Goal: Task Accomplishment & Management: Manage account settings

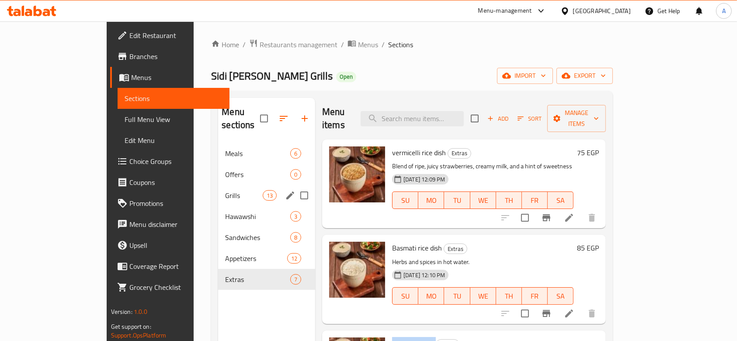
click at [218, 185] on div "Grills 13" at bounding box center [266, 195] width 97 height 21
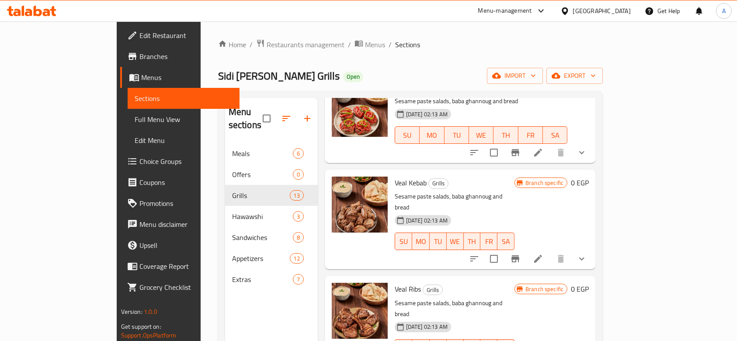
scroll to position [466, 0]
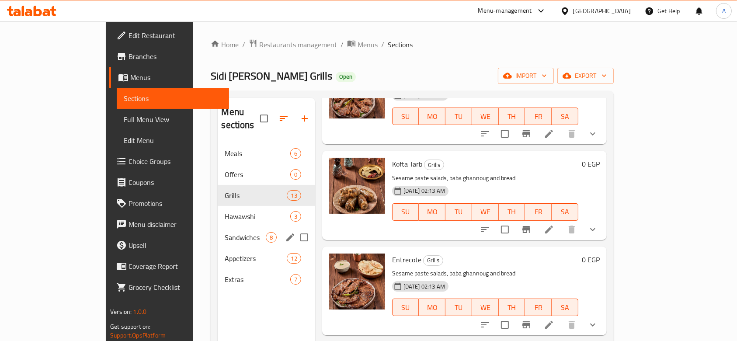
click at [218, 227] on div "Sandwiches 8" at bounding box center [266, 237] width 97 height 21
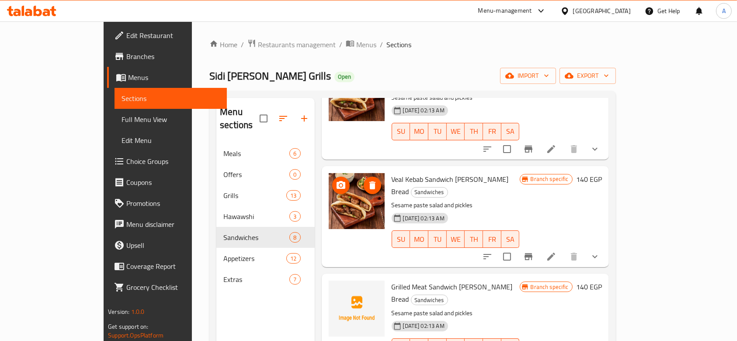
scroll to position [408, 0]
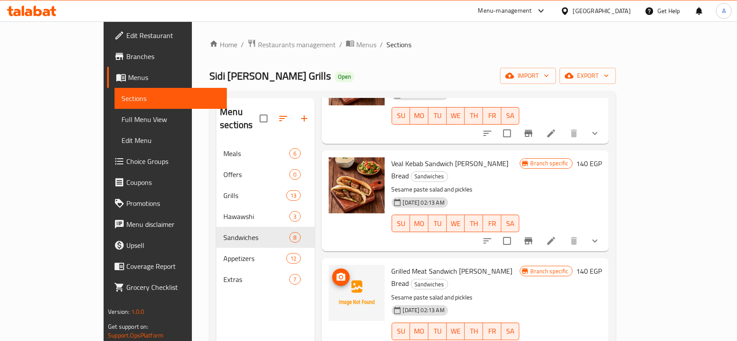
click at [337, 273] on icon "upload picture" at bounding box center [341, 277] width 9 height 8
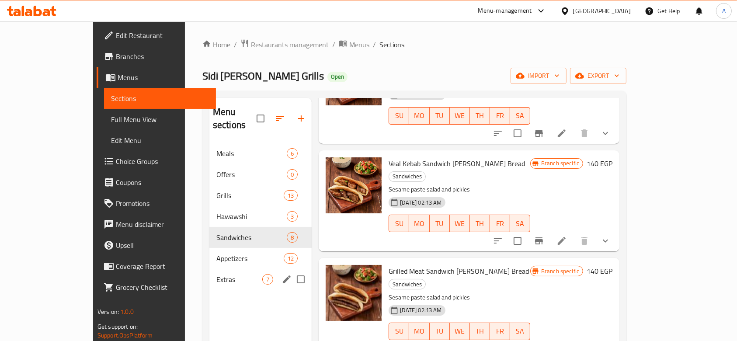
click at [217, 274] on span "Extras" at bounding box center [240, 279] width 46 height 10
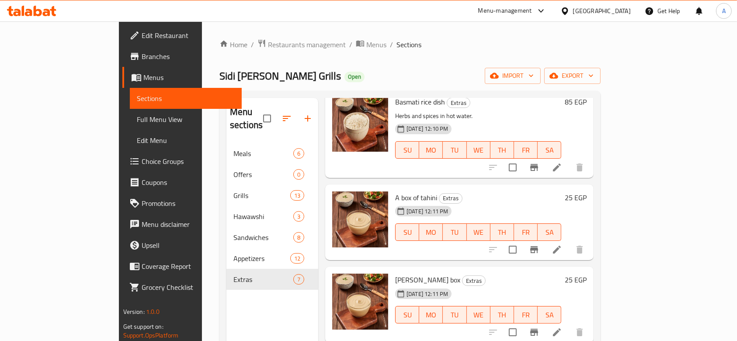
scroll to position [175, 0]
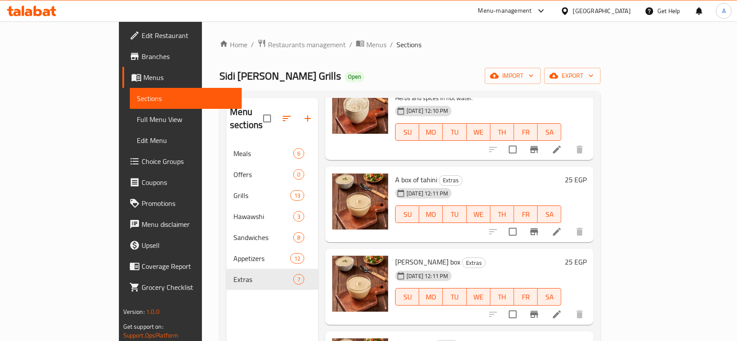
click at [570, 224] on li at bounding box center [557, 232] width 24 height 16
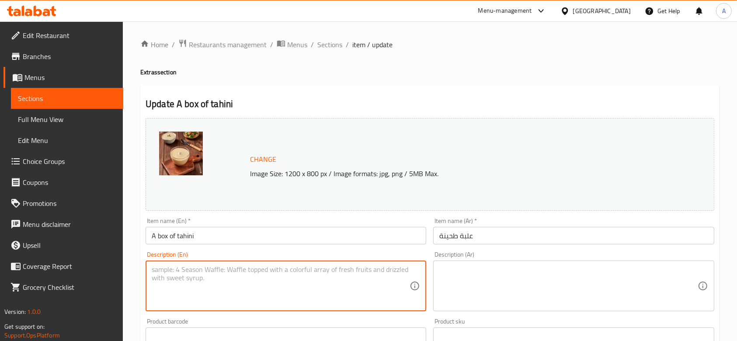
click at [323, 270] on textarea at bounding box center [281, 287] width 258 height 42
paste textarea "Authentic and rich tahini, perfect for all your culinary creations."
type textarea "Authentic and rich tahini, perfect for all your culinary creations."
click at [517, 271] on textarea at bounding box center [569, 287] width 258 height 42
paste textarea "طحينة أصيلة وغنية، مثالية لجميع إبداعاتك الطهوية"
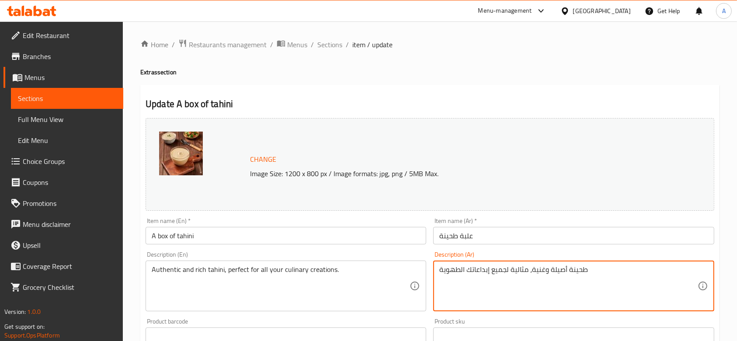
scroll to position [289, 0]
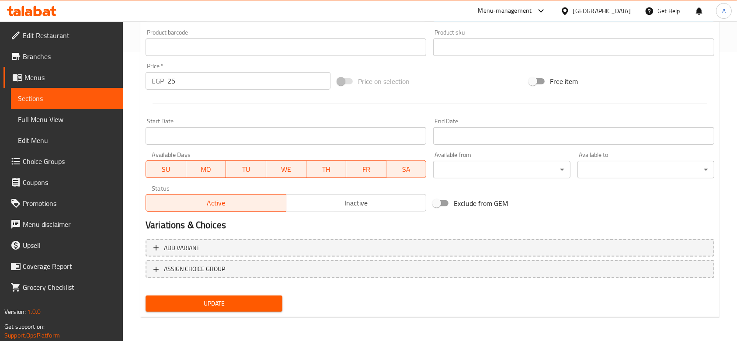
type textarea "طحينة أصيلة وغنية، مثالية لجميع إبداعاتك الطهوية"
click at [387, 289] on div "Add variant ASSIGN CHOICE GROUP" at bounding box center [430, 264] width 576 height 57
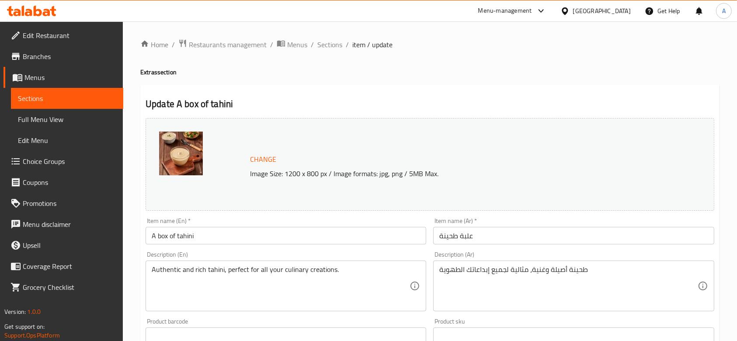
scroll to position [0, 0]
click at [295, 260] on div "Description (En) Authentic and rich tahini, perfect for all your culinary creat…" at bounding box center [286, 282] width 281 height 60
click at [296, 263] on div "Authentic and rich tahini, perfect for all your culinary creations. Description…" at bounding box center [286, 286] width 281 height 51
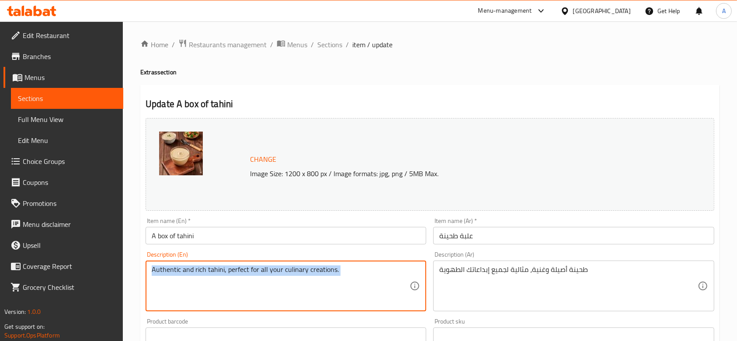
click at [296, 263] on div "Authentic and rich tahini, perfect for all your culinary creations. Description…" at bounding box center [286, 286] width 281 height 51
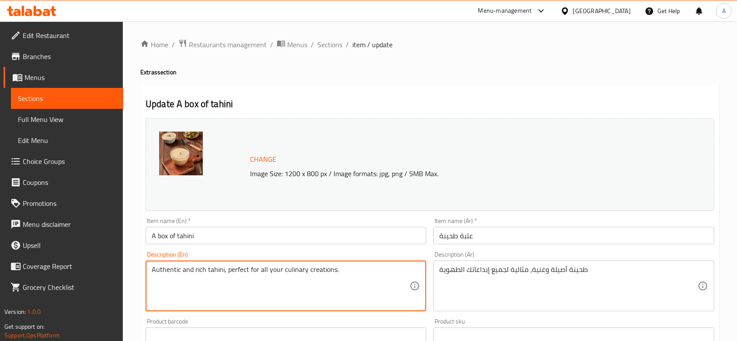
click at [304, 273] on textarea "Authentic and rich tahini, perfect for all your culinary creations." at bounding box center [281, 287] width 258 height 42
paste textarea "delicious side of our creamy, ready-to-eat tahini dip, the perfect addition to …"
type textarea "A delicious side of our creamy, ready-to-eat tahini dip, the perfect addition t…"
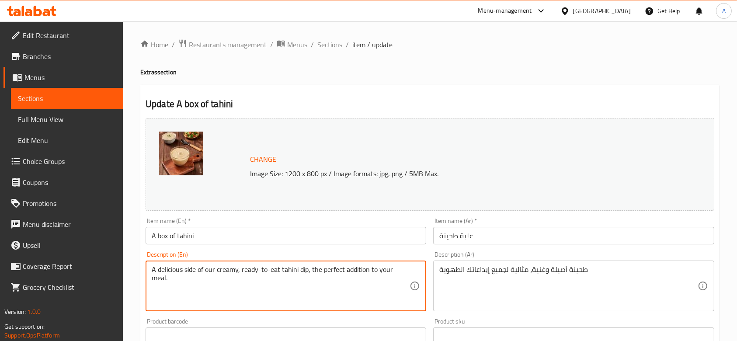
click at [465, 270] on textarea "طحينة أصيلة وغنية، مثالية لجميع إبداعاتك الطهوية" at bounding box center [569, 287] width 258 height 42
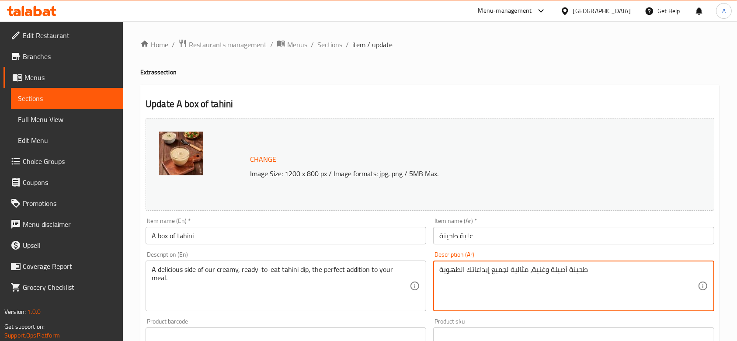
click at [465, 270] on textarea "طحينة أصيلة وغنية، مثالية لجميع إبداعاتك الطهوية" at bounding box center [569, 287] width 258 height 42
paste textarea "ق طحينة شهي وجاهز للأكل، الإضافة المثالية لوجبتك."
type textarea "طبق طحينة شهي وجاهز للأكل، الإضافة المثالية لوجبتك"
click at [430, 232] on div "Item name (Ar)   * علبة طحينة Item name (Ar) *" at bounding box center [574, 231] width 288 height 34
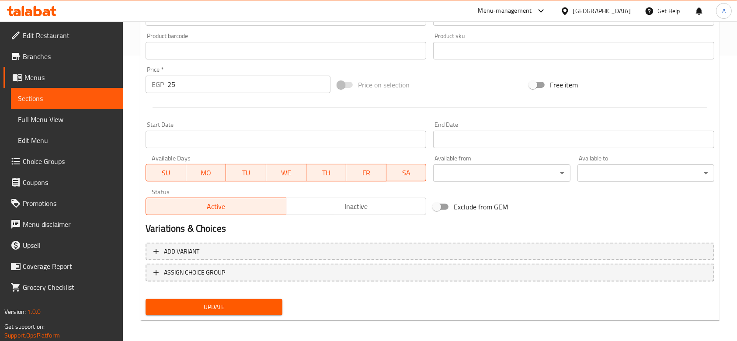
scroll to position [289, 0]
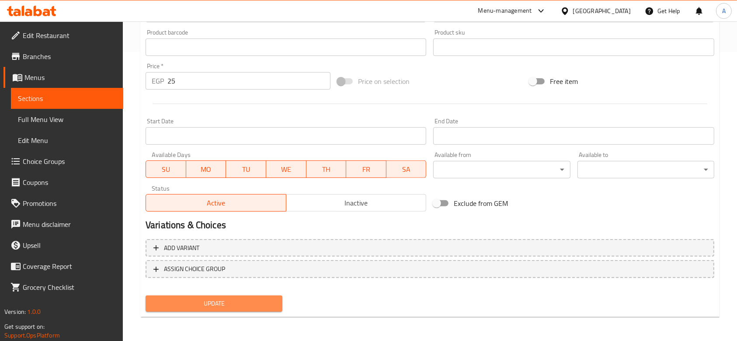
click at [262, 302] on span "Update" at bounding box center [214, 303] width 123 height 11
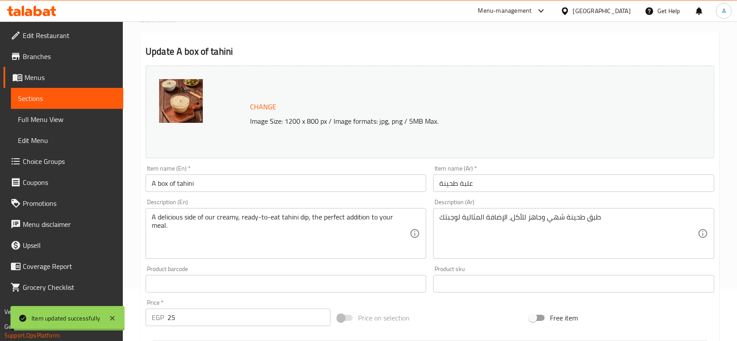
scroll to position [0, 0]
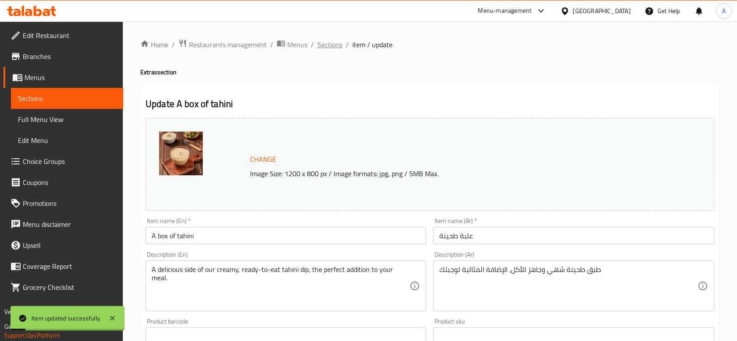
click at [319, 46] on span "Sections" at bounding box center [330, 44] width 25 height 10
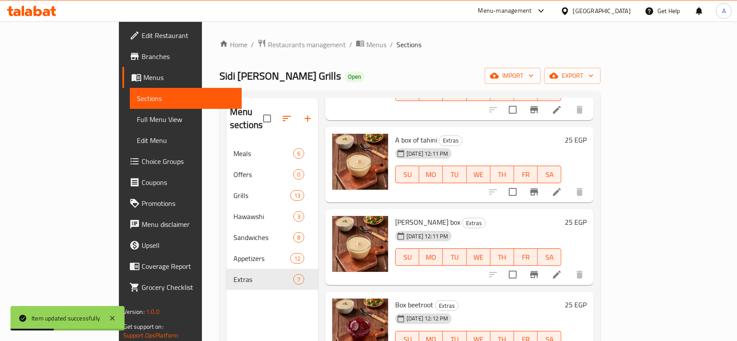
scroll to position [233, 0]
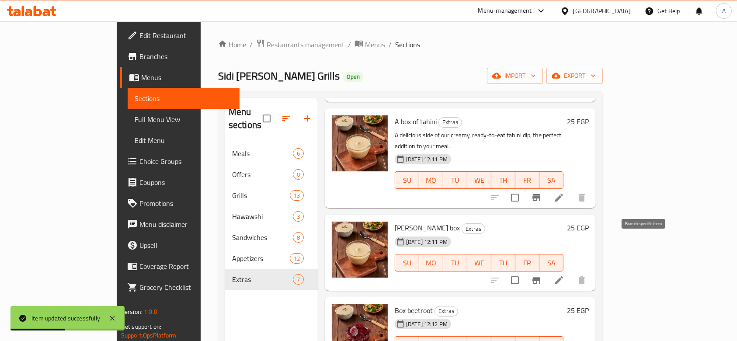
click at [541, 277] on icon "Branch-specific-item" at bounding box center [537, 280] width 8 height 7
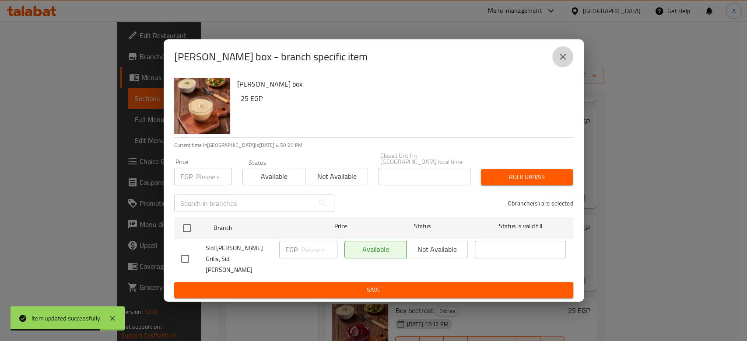
click at [554, 64] on button "close" at bounding box center [562, 56] width 21 height 21
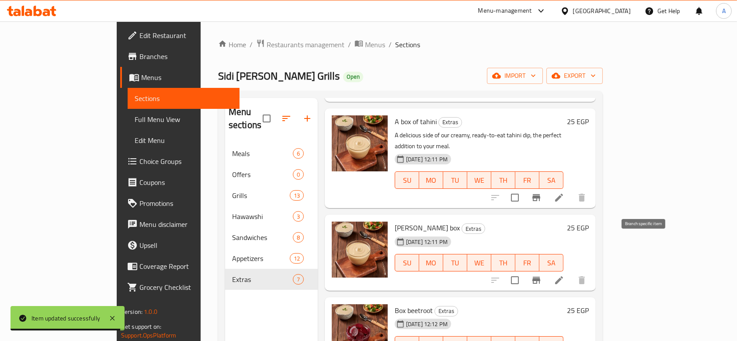
click at [547, 270] on button "Branch-specific-item" at bounding box center [536, 280] width 21 height 21
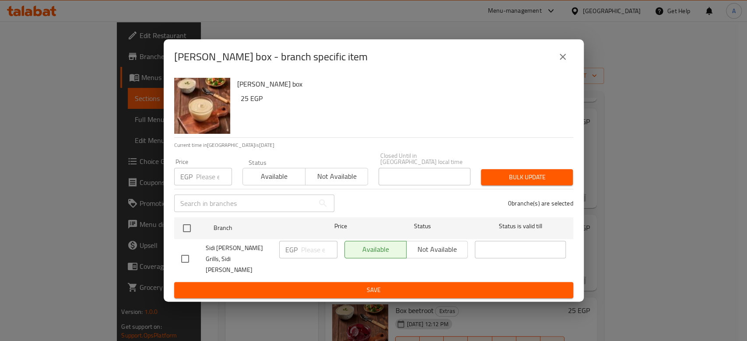
click at [563, 67] on button "close" at bounding box center [562, 56] width 21 height 21
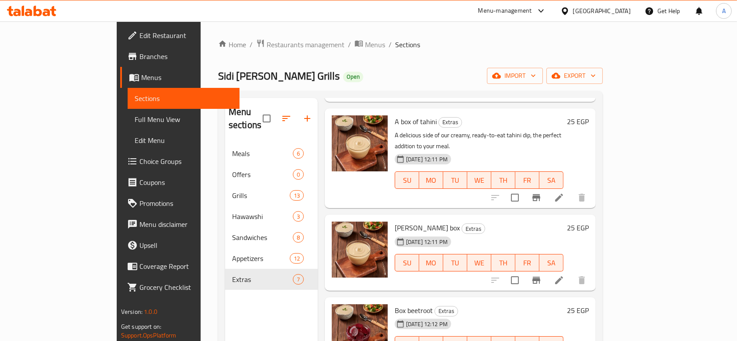
click at [572, 273] on li at bounding box center [559, 281] width 24 height 16
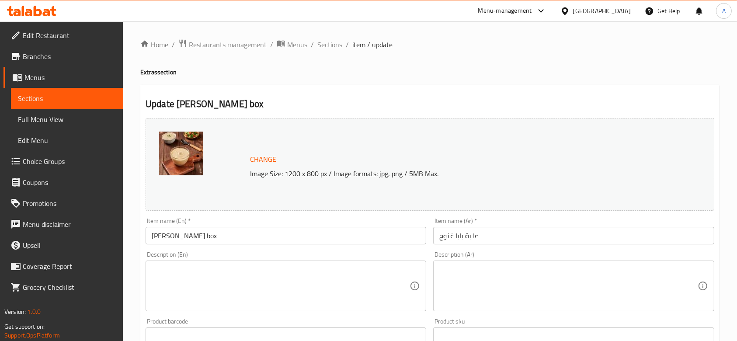
click at [279, 279] on textarea at bounding box center [281, 287] width 258 height 42
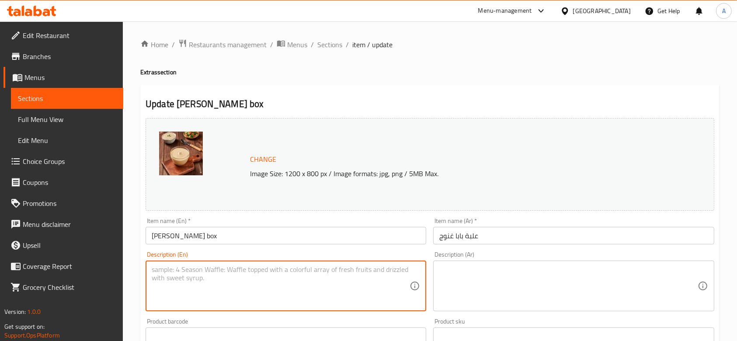
paste textarea "A smoky and creamy dip of grilled eggplant and tahini, ready to enjoy with your…"
type textarea "A smoky and creamy dip of grilled eggplant and tahini, ready to enjoy with your…"
click at [511, 273] on textarea at bounding box center [569, 287] width 258 height 42
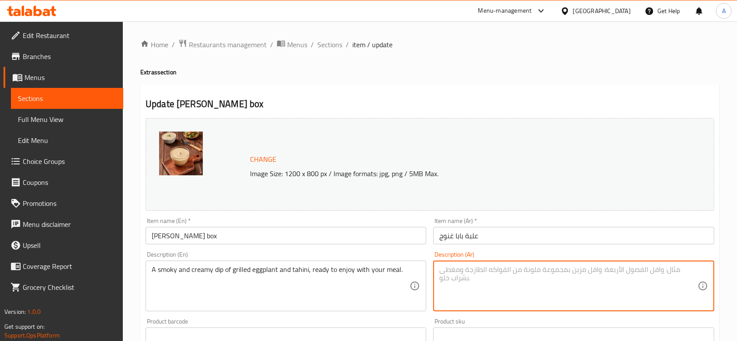
paste textarea "طبق بابا غنوج شهي بنكهة الباذنجان المشوي المدخن، الإضافة المثالية لوجبتك."
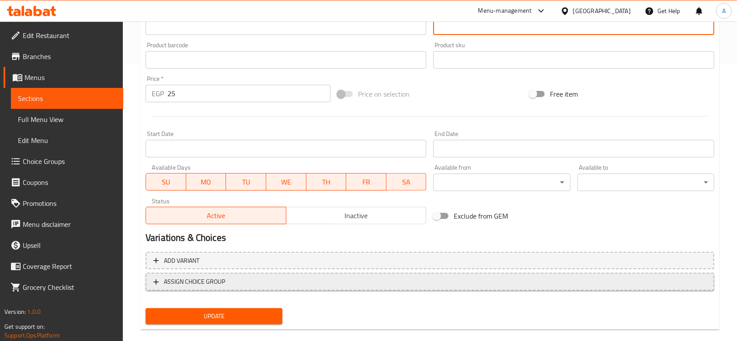
scroll to position [289, 0]
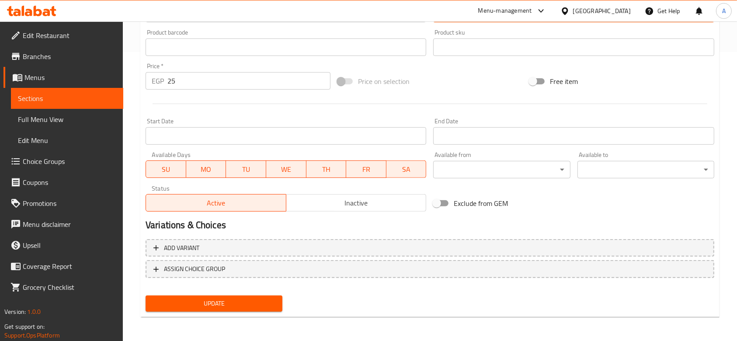
type textarea "طبق بابا غنوج شهي بنكهة الباذنجان المشوي المدخن، الإضافة المثالية لوجبتك"
click at [273, 303] on span "Update" at bounding box center [214, 303] width 123 height 11
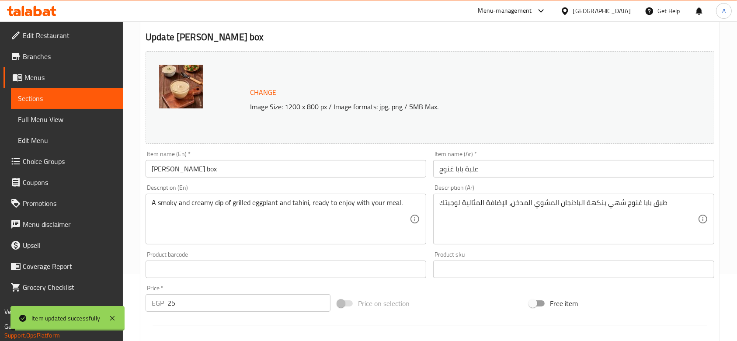
scroll to position [0, 0]
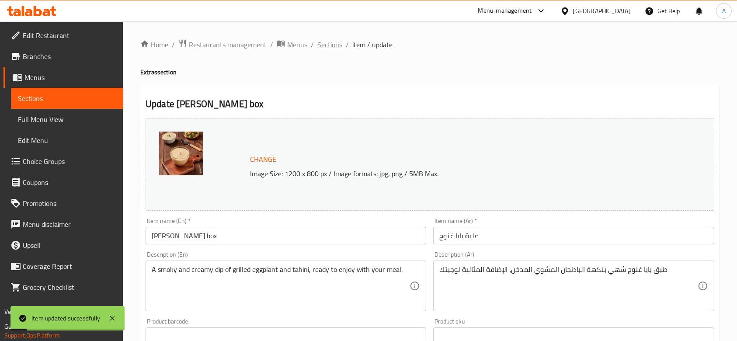
click at [322, 43] on span "Sections" at bounding box center [330, 44] width 25 height 10
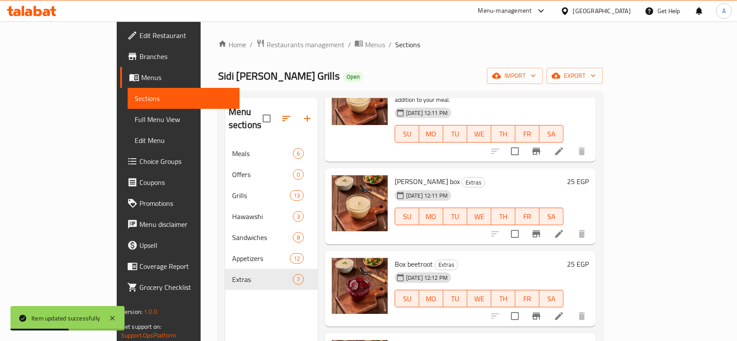
scroll to position [297, 0]
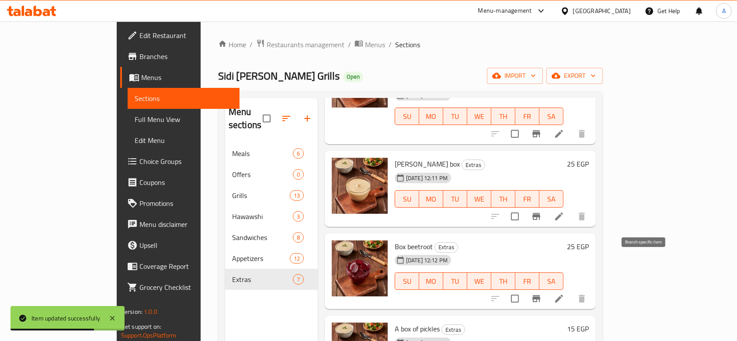
click at [541, 295] on icon "Branch-specific-item" at bounding box center [537, 298] width 8 height 7
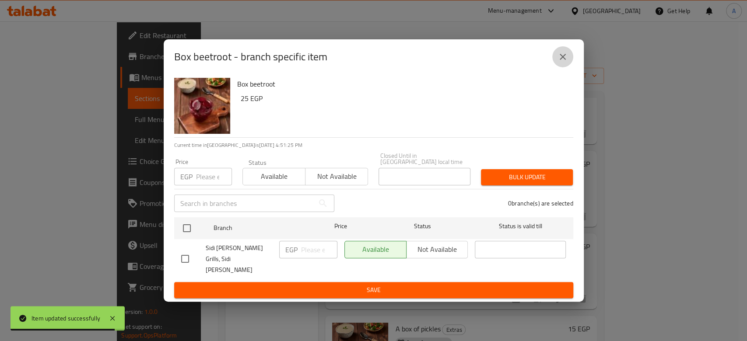
click at [561, 61] on icon "close" at bounding box center [562, 57] width 10 height 10
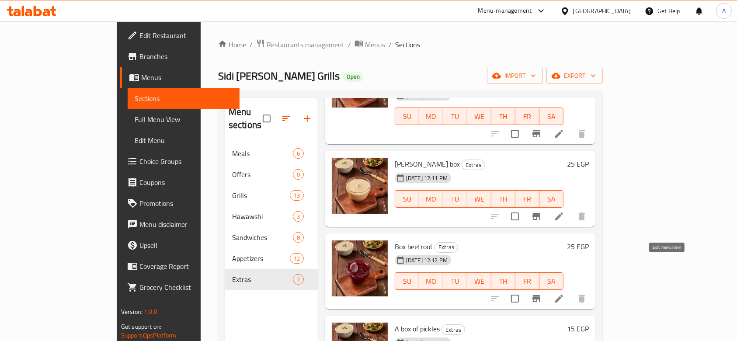
click at [565, 294] on icon at bounding box center [559, 299] width 10 height 10
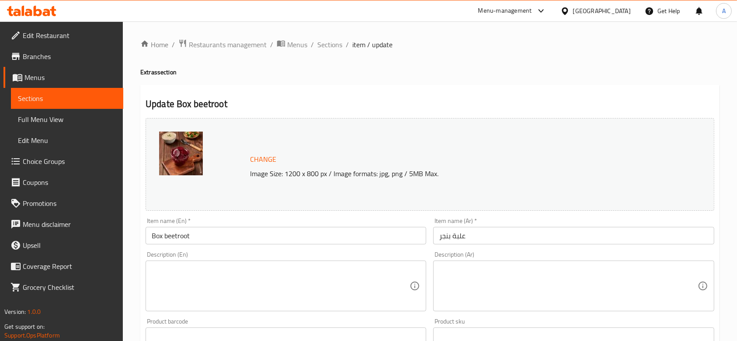
click at [280, 263] on div "Description (En)" at bounding box center [286, 286] width 281 height 51
paste textarea "A refreshing and tangy beetroot salad, the perfect vibrant and healthy side to …"
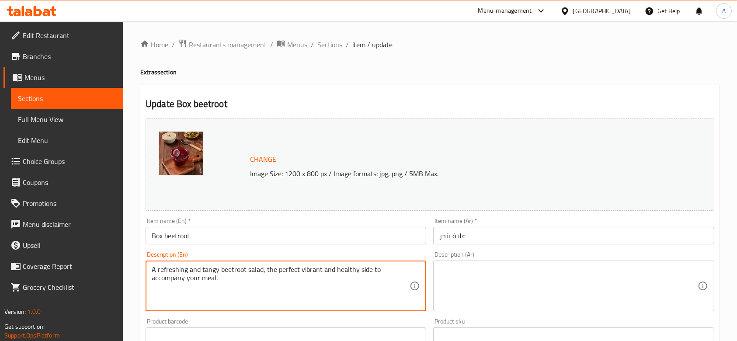
type textarea "A refreshing and tangy beetroot salad, the perfect vibrant and healthy side to …"
click at [522, 302] on textarea at bounding box center [569, 287] width 258 height 42
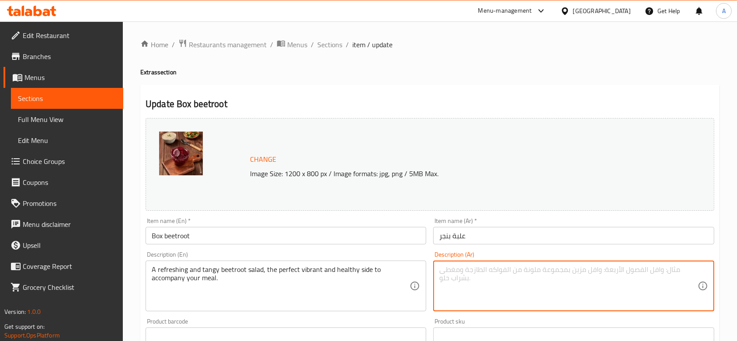
paste textarea "سلطة بنجر منعشة وصحية، طبق جانبي مثالي لتكتمل به وجبتك."
type textarea "سلطة بنجر منعشة وصحية، طبق جانبي مثالي لتكتمل به وجبتك"
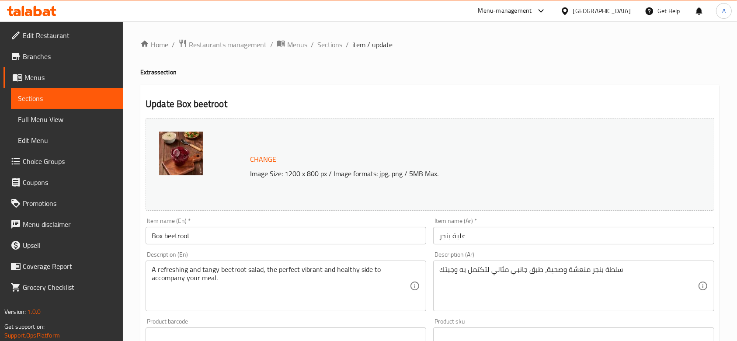
click at [432, 266] on div "Description (Ar) سلطة بنجر منعشة وصحية، طبق جانبي مثالي لتكتمل به وجبتك Descrip…" at bounding box center [574, 281] width 288 height 67
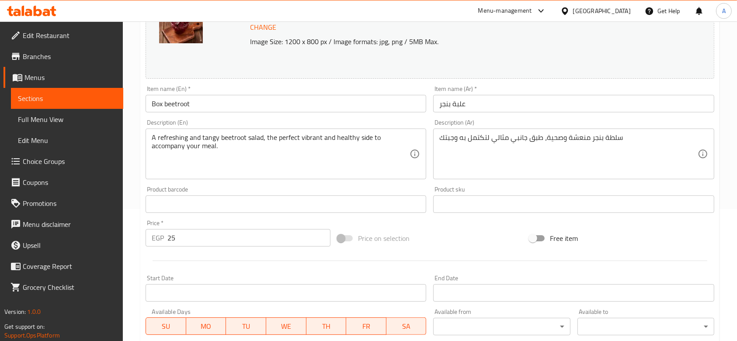
scroll to position [289, 0]
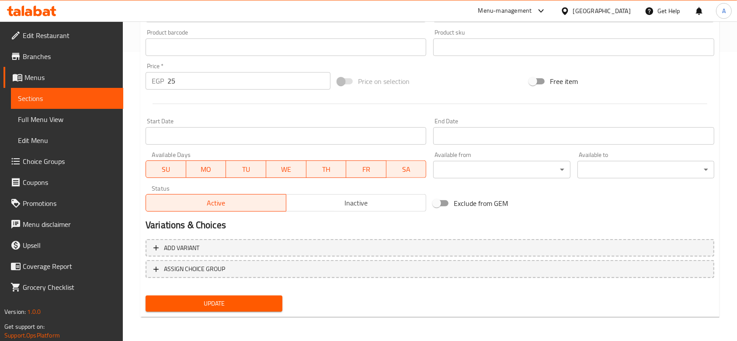
click at [275, 309] on span "Update" at bounding box center [214, 303] width 123 height 11
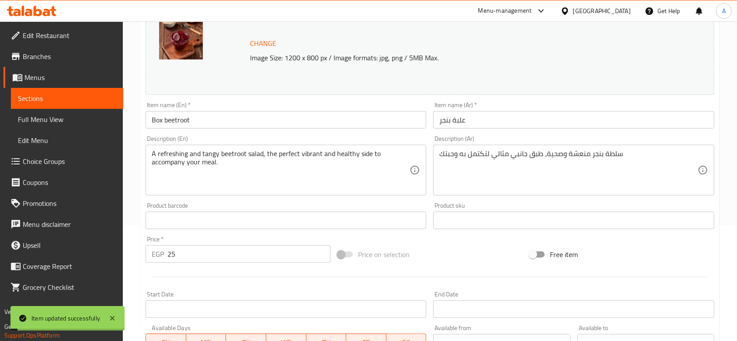
scroll to position [0, 0]
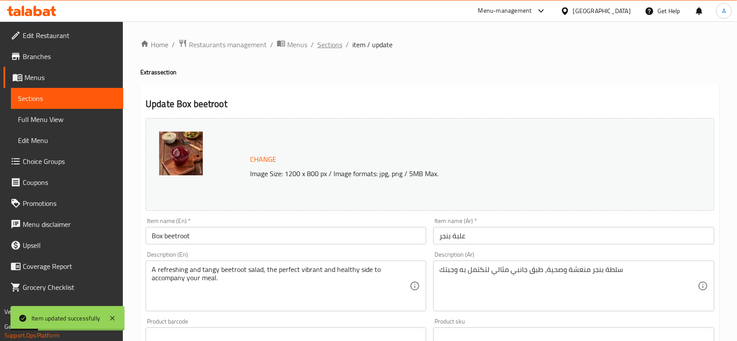
click at [330, 48] on span "Sections" at bounding box center [330, 44] width 25 height 10
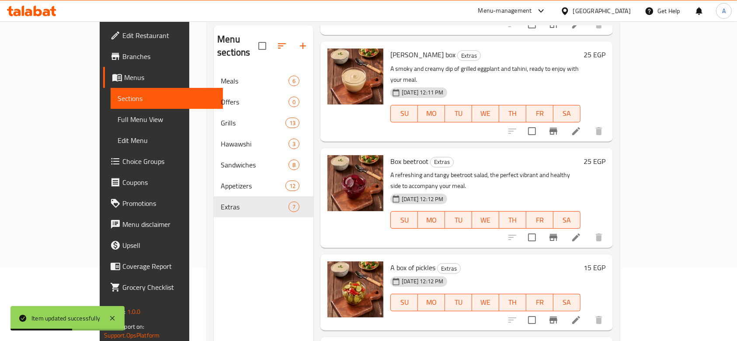
scroll to position [122, 0]
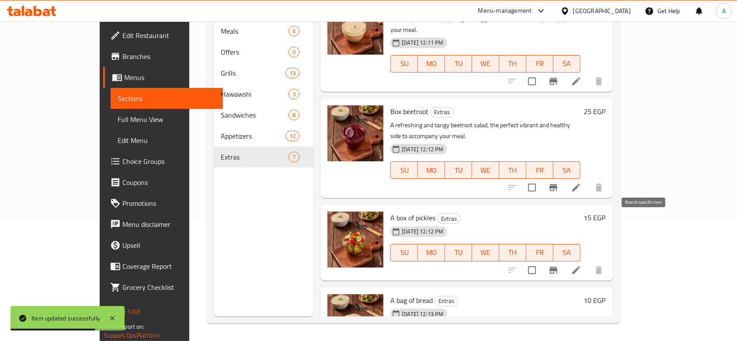
click at [564, 260] on button "Branch-specific-item" at bounding box center [553, 270] width 21 height 21
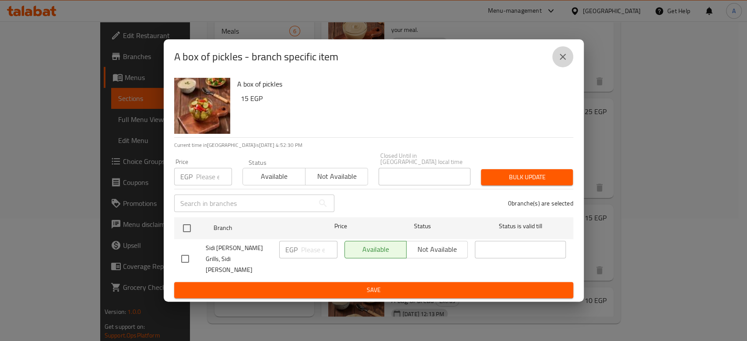
click at [553, 67] on button "close" at bounding box center [562, 56] width 21 height 21
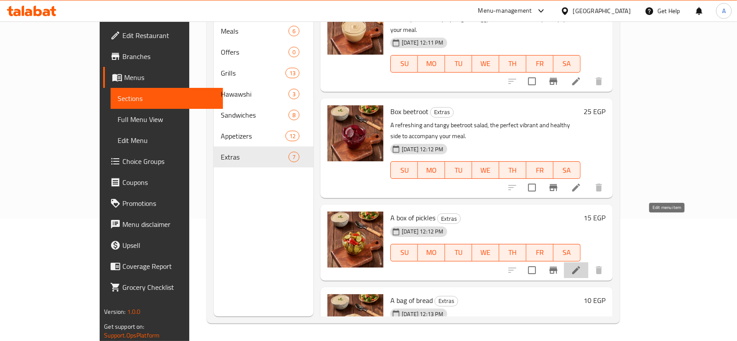
click at [582, 265] on icon at bounding box center [576, 270] width 10 height 10
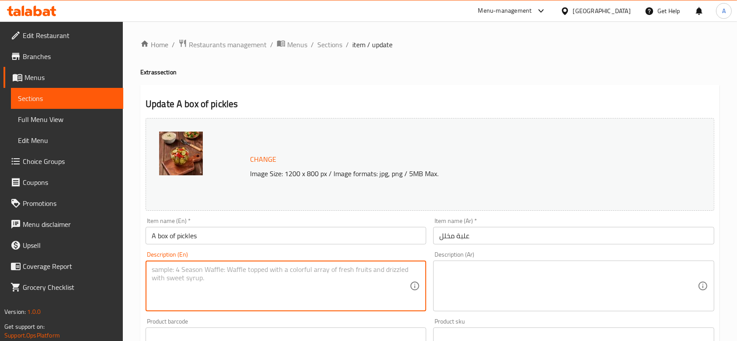
click at [276, 274] on textarea at bounding box center [281, 287] width 258 height 42
paste textarea "A crunchy and tangy assortment of mixed pickles, the perfect zesty side to comp…"
type textarea "A crunchy and tangy assortment of mixed pickles, the perfect zesty side to comp…"
click at [488, 292] on textarea at bounding box center [569, 287] width 258 height 42
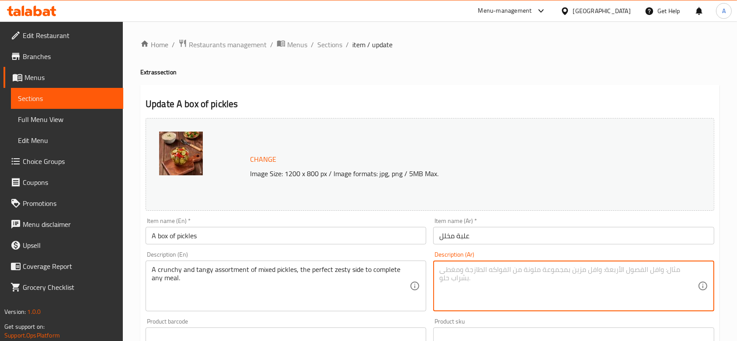
paste textarea "تشكيلة شهية من المخلل البلدي المقرمش، طبق أساسي يفتح الشهية بجانب وجبتك."
type textarea "تشكيلة شهية من المخلل البلدي المقرمش، طبق أساسي يفتح الشهية بجانب وجبتك."
click at [513, 221] on div "Item name (Ar)   * علبة مخلل Item name (Ar) *" at bounding box center [573, 231] width 281 height 27
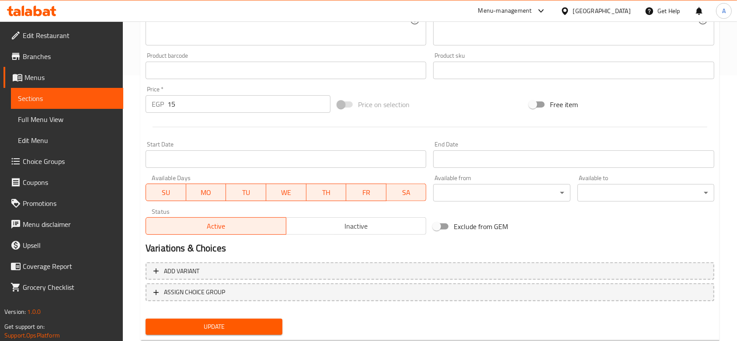
scroll to position [289, 0]
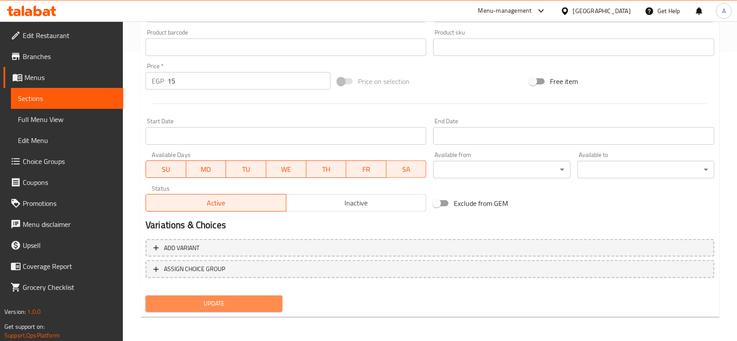
click at [259, 301] on span "Update" at bounding box center [214, 303] width 123 height 11
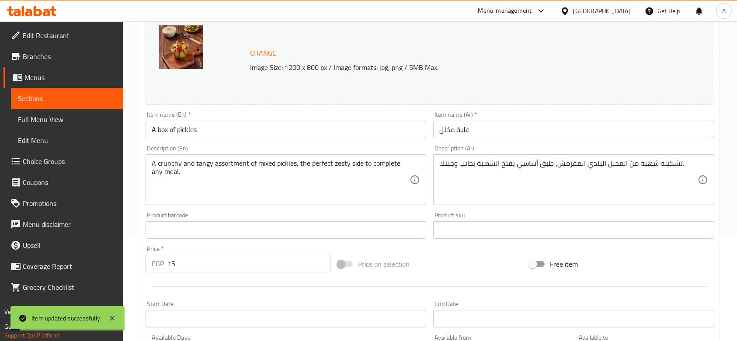
scroll to position [0, 0]
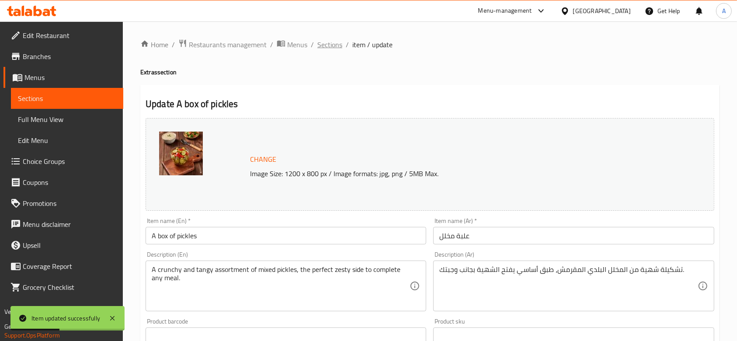
click at [336, 44] on span "Sections" at bounding box center [330, 44] width 25 height 10
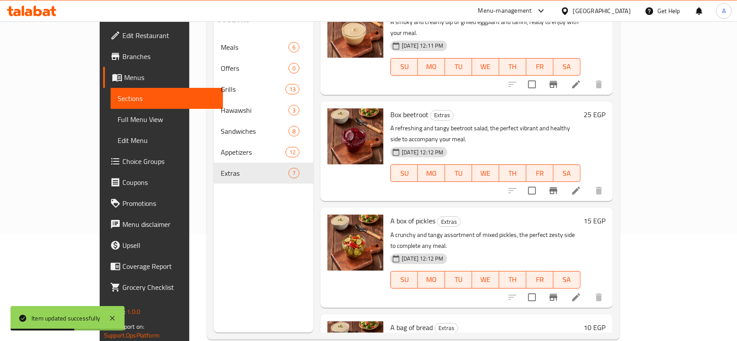
scroll to position [122, 0]
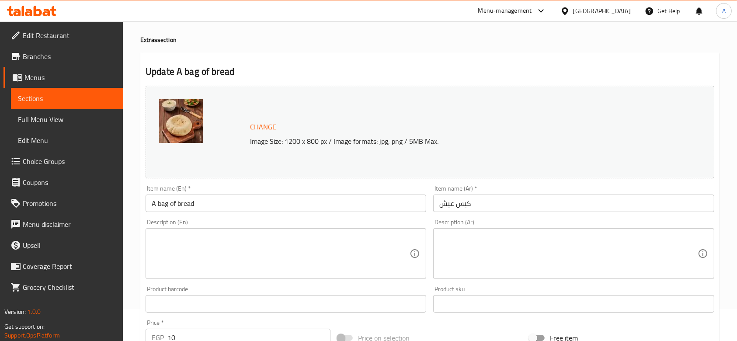
scroll to position [58, 0]
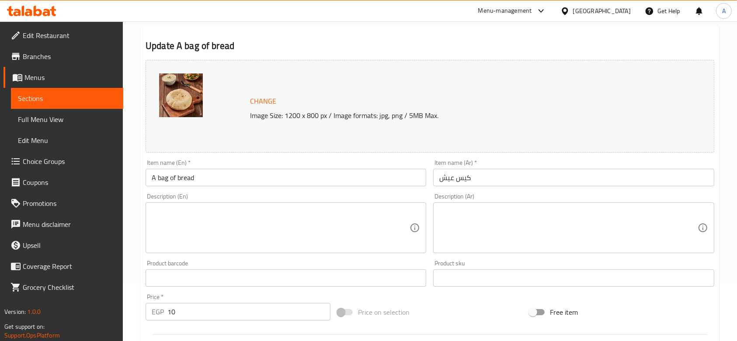
click at [314, 231] on textarea at bounding box center [281, 228] width 258 height 42
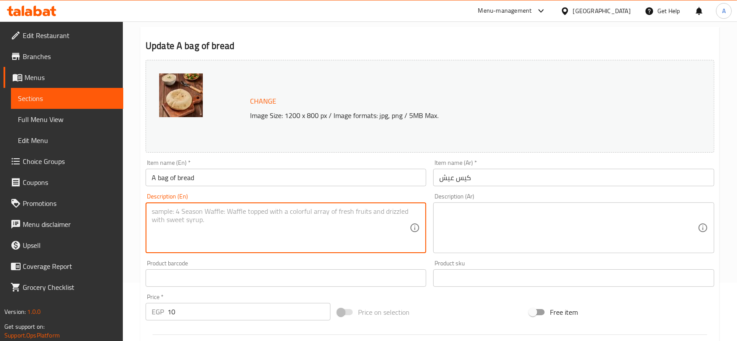
paste textarea "A bag of soft and light [PERSON_NAME] bread, freshly baked and perfect for dipp…"
type textarea "A bag of soft and light [PERSON_NAME] bread, freshly baked and perfect for dipp…"
click at [488, 219] on textarea at bounding box center [569, 228] width 258 height 42
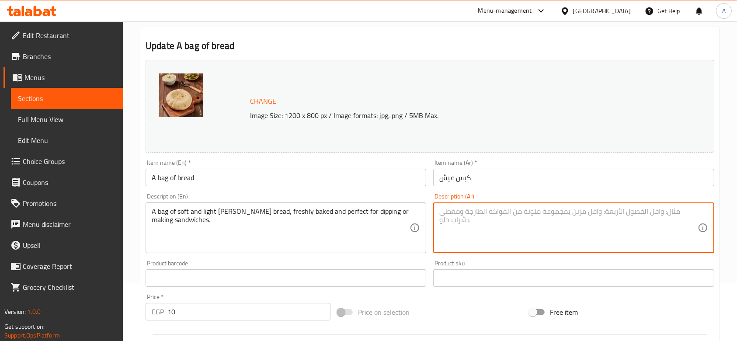
paste textarea "كيس من العيش الشامي الطري والطازج، أساسي بجانب أطباقك ولعمل أشهى السندوتشات."
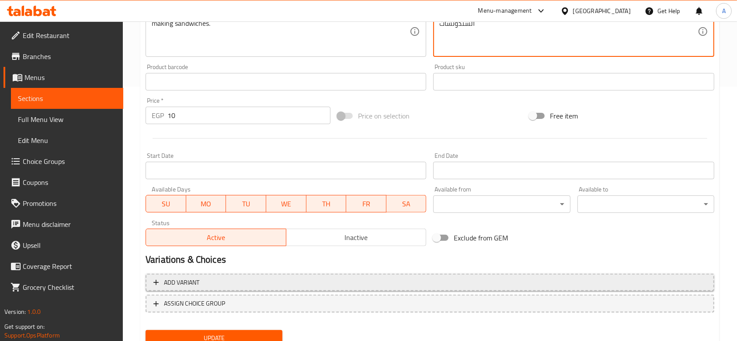
scroll to position [289, 0]
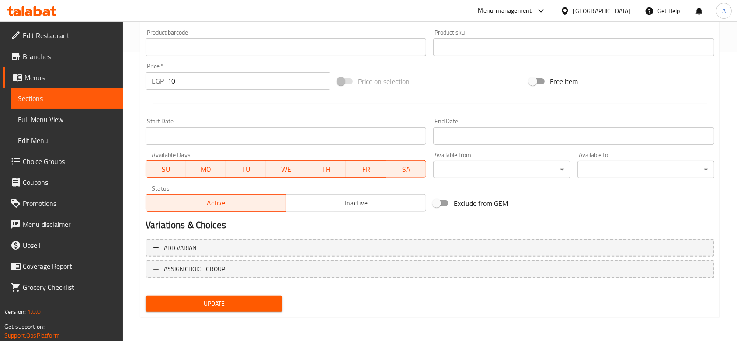
type textarea "كيس من العيش الشامي الطري والطازج، أساسي بجانب أطباقك ولعمل أشهى السندوتشات"
click at [248, 303] on span "Update" at bounding box center [214, 303] width 123 height 11
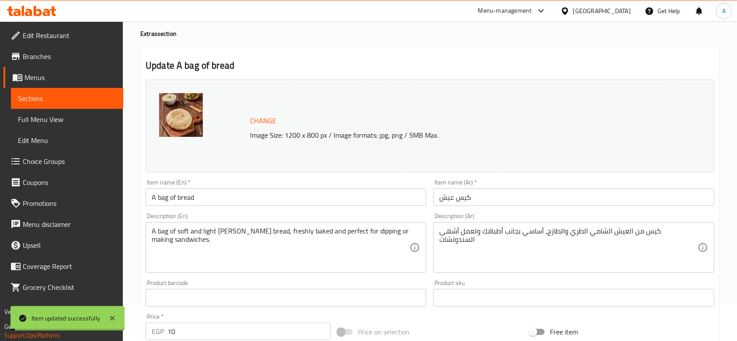
scroll to position [0, 0]
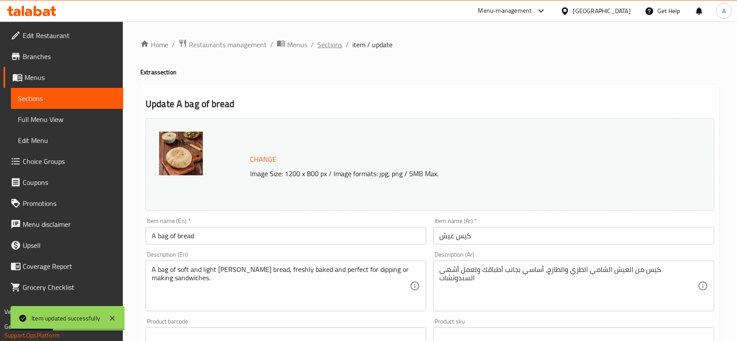
click at [332, 42] on span "Sections" at bounding box center [330, 44] width 25 height 10
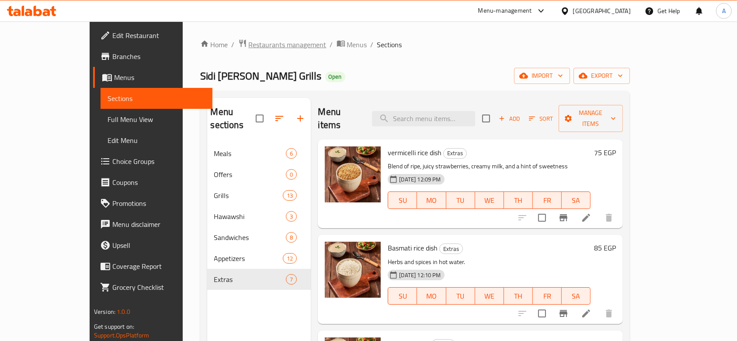
click at [249, 41] on span "Restaurants management" at bounding box center [288, 44] width 78 height 10
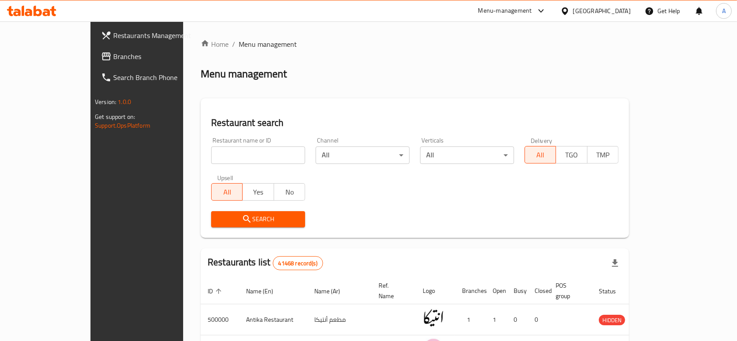
click at [239, 152] on input "search" at bounding box center [258, 155] width 94 height 17
type input "[PERSON_NAME]"
click at [262, 222] on span "Search" at bounding box center [258, 219] width 80 height 11
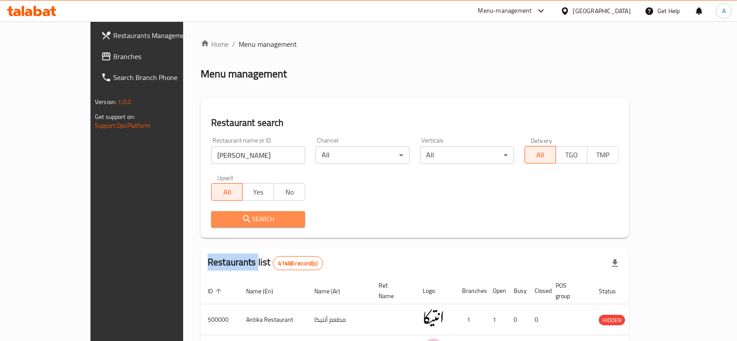
click at [262, 223] on div at bounding box center [368, 170] width 737 height 341
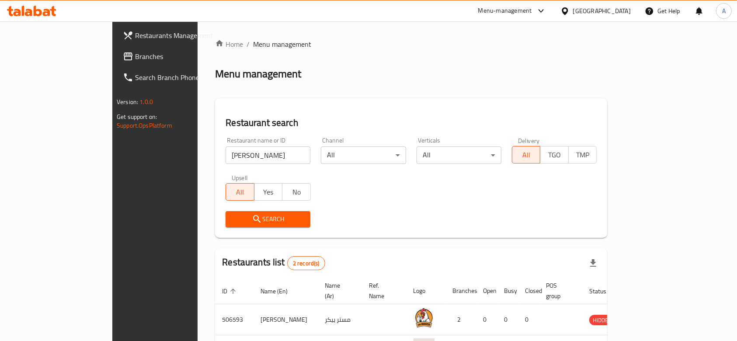
click at [336, 204] on div "Restaurant name or ID [PERSON_NAME] Restaurant name or ID Channel All ​ Vertica…" at bounding box center [411, 182] width 382 height 101
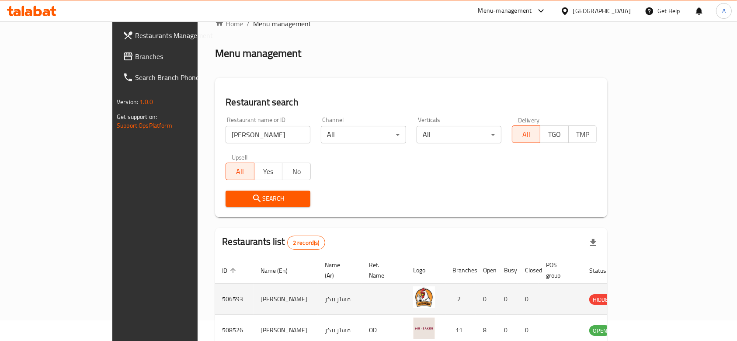
scroll to position [62, 0]
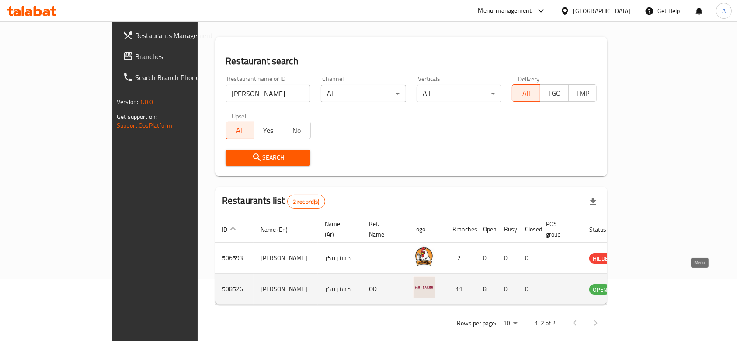
click at [652, 284] on link "enhanced table" at bounding box center [644, 289] width 16 height 10
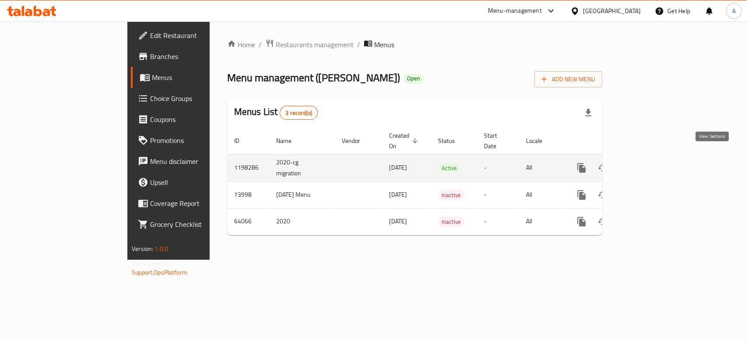
click at [655, 161] on link "enhanced table" at bounding box center [644, 167] width 21 height 21
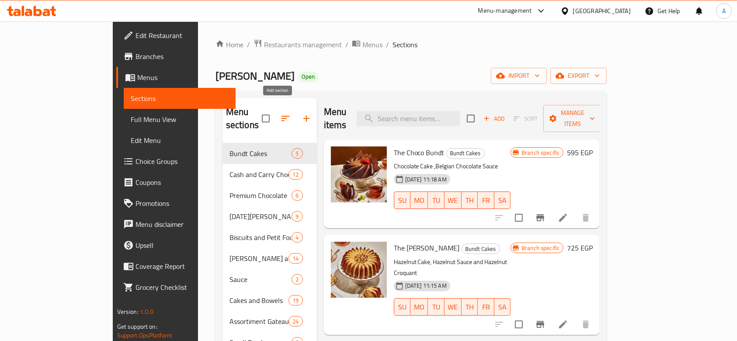
click at [301, 115] on icon "button" at bounding box center [306, 118] width 10 height 10
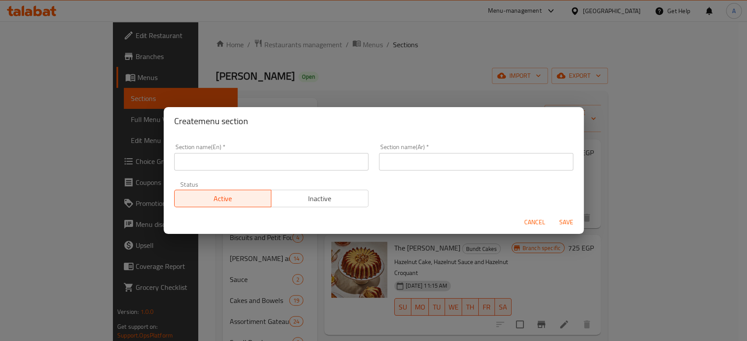
click at [276, 158] on input "text" at bounding box center [271, 161] width 194 height 17
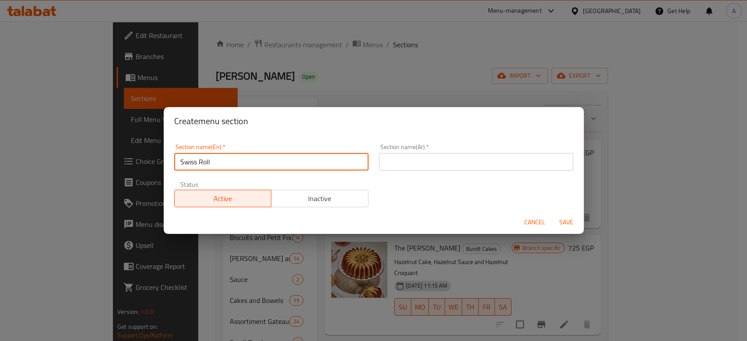
type input "Swiss Roll"
click at [436, 160] on input "text" at bounding box center [476, 161] width 194 height 17
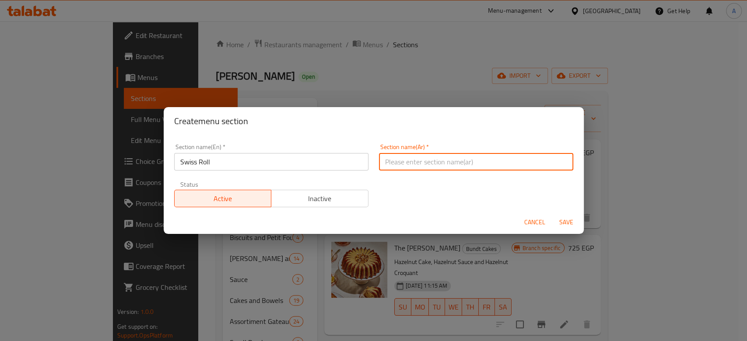
paste input "سويسرول"
type input "سويسرول"
click at [559, 219] on span "Save" at bounding box center [566, 222] width 21 height 11
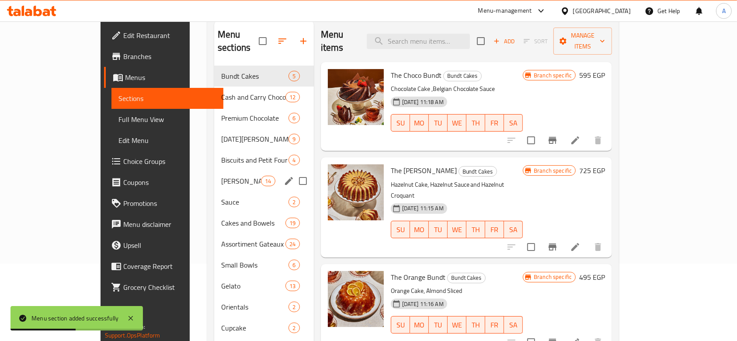
scroll to position [19, 0]
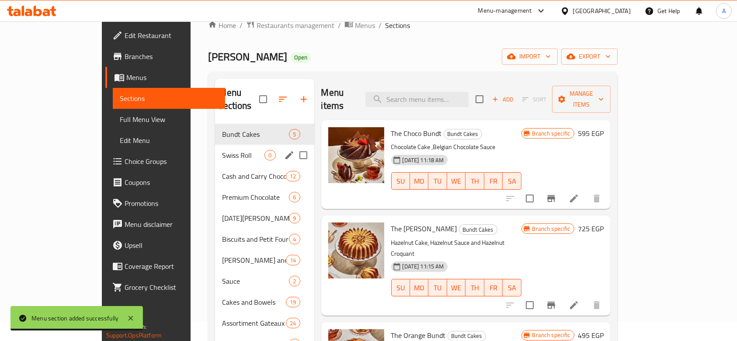
click at [222, 150] on span "Swiss Roll" at bounding box center [243, 155] width 42 height 10
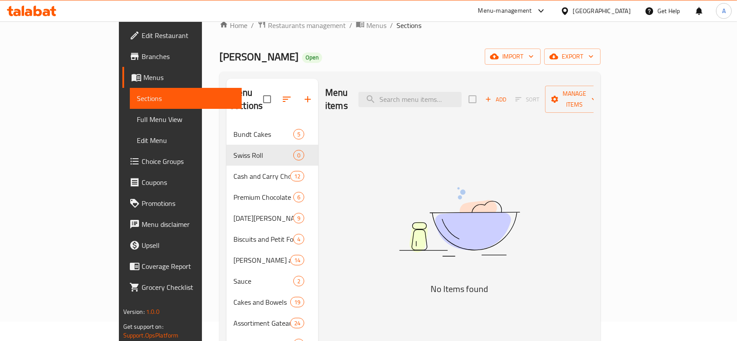
click at [493, 96] on icon "button" at bounding box center [489, 99] width 8 height 8
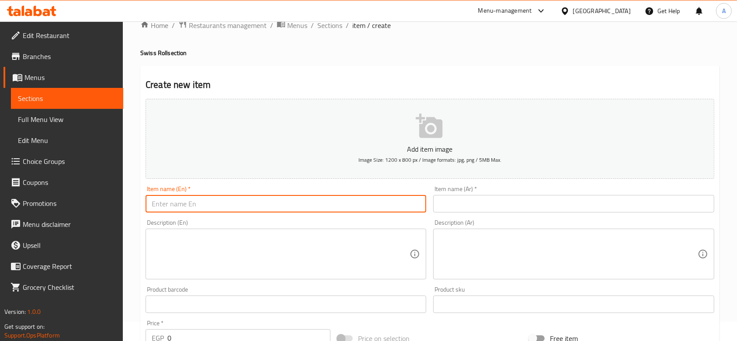
click at [333, 210] on input "text" at bounding box center [286, 203] width 281 height 17
paste input "Chocolate Swiss Roll"
type input "Chocolate Swiss Roll"
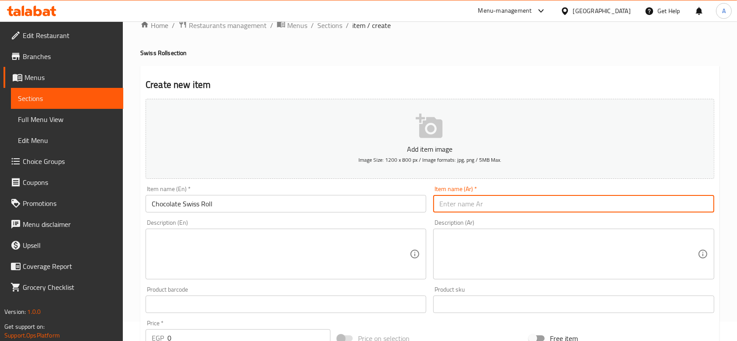
click at [486, 197] on input "text" at bounding box center [573, 203] width 281 height 17
paste input "[PERSON_NAME]"
type input "[PERSON_NAME]"
click at [293, 232] on div "Description (En)" at bounding box center [286, 254] width 281 height 51
paste textarea ""Chocolate Swiss Roll , Cherry Jam , Chocolate Cream & Milk Chocolate""
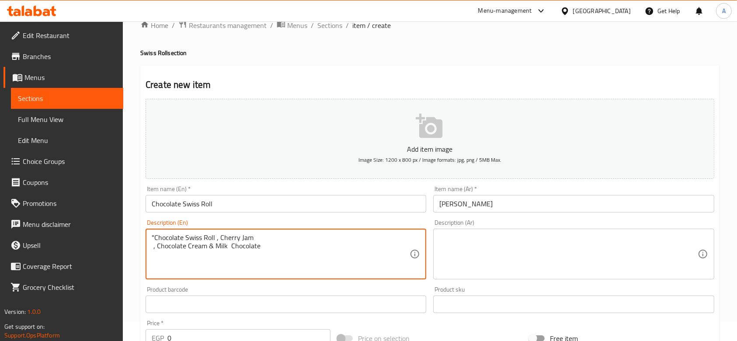
click at [155, 237] on textarea ""Chocolate Swiss Roll , Cherry Jam , Chocolate Cream & Milk Chocolate" at bounding box center [281, 255] width 258 height 42
click at [160, 249] on textarea "Chocolate Swiss Roll , Cherry Jam , Chocolate Cream & Milk Chocolate" at bounding box center [281, 255] width 258 height 42
click at [250, 266] on textarea "Chocolate Swiss Roll , Cherry Jam, Chocolate Cream & Milk Chocolate" at bounding box center [281, 255] width 258 height 42
click at [371, 244] on textarea "Chocolate Swiss Roll , Cherry Jam, Chocolate Cream & Milk Chocolate" at bounding box center [281, 255] width 258 height 42
click at [213, 236] on textarea "Chocolate Swiss Roll , Cherry Jam, Chocolate Cream & Milk Chocolate" at bounding box center [281, 255] width 258 height 42
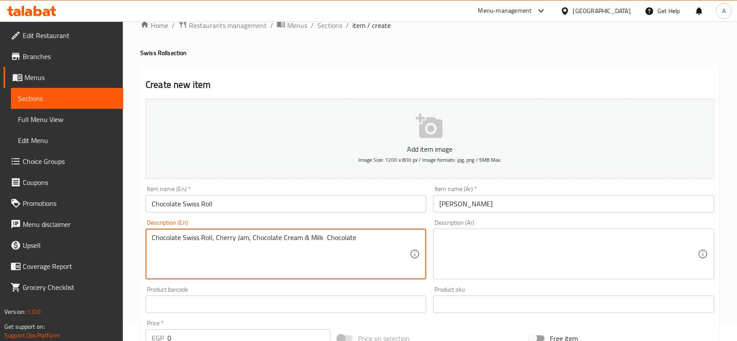
type textarea "Chocolate Swiss Roll, Cherry Jam, Chocolate Cream & Milk Chocolate"
click at [479, 271] on textarea at bounding box center [569, 255] width 258 height 42
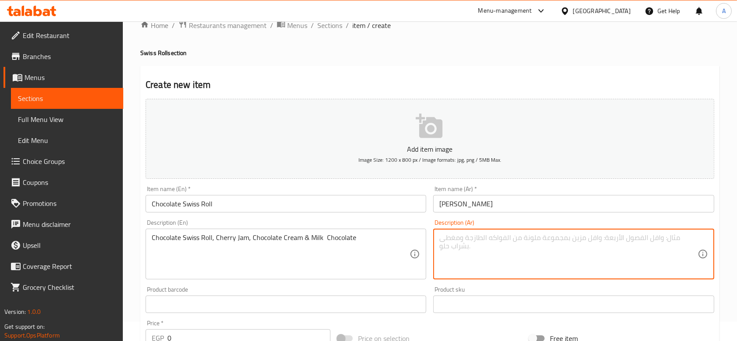
paste textarea "شوكليت سويسرول وشيرى جام و تشوكليت كريم وميلك تشوكليت"
type textarea "شوكليت سويسرول وشيرى جام و تشوكليت كريم وميلك تشوكليت"
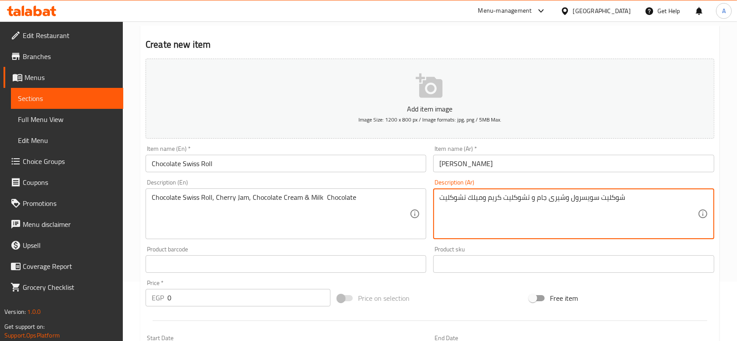
scroll to position [77, 0]
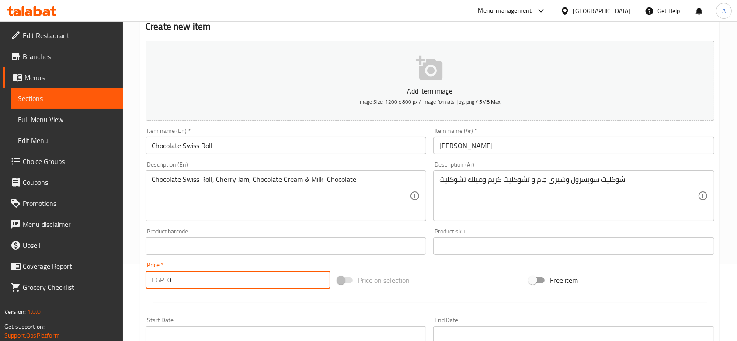
drag, startPoint x: 206, startPoint y: 280, endPoint x: 168, endPoint y: 278, distance: 37.7
click at [168, 278] on input "0" at bounding box center [249, 279] width 163 height 17
paste input "695"
click at [178, 280] on input "6950" at bounding box center [249, 279] width 163 height 17
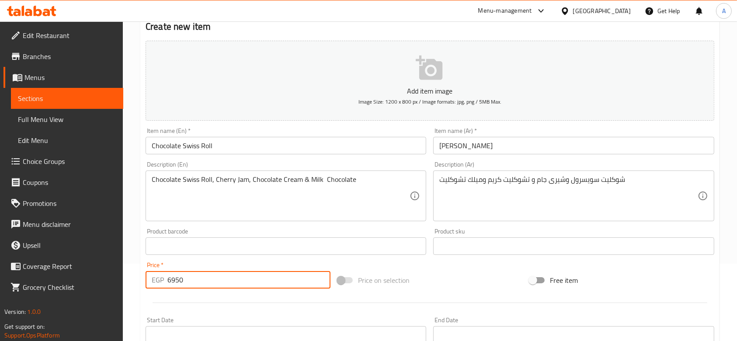
click at [183, 282] on input "6950" at bounding box center [249, 279] width 163 height 17
type input "695"
click at [188, 266] on div "Price   * EGP 695 Price *" at bounding box center [238, 275] width 185 height 27
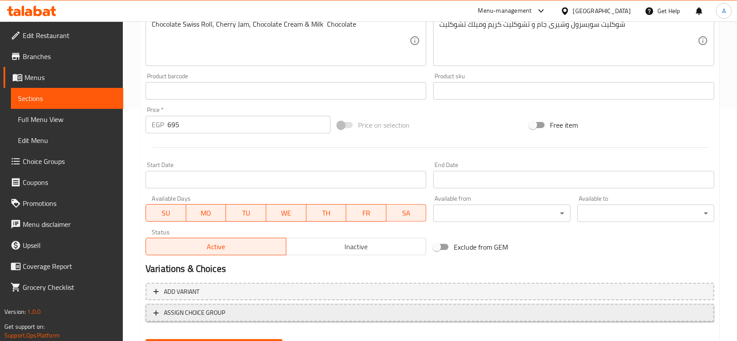
scroll to position [276, 0]
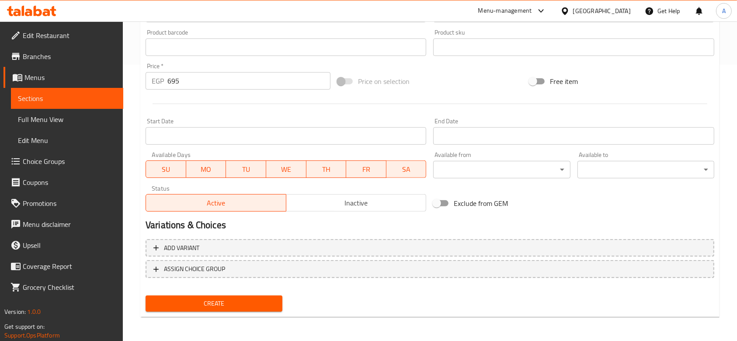
click at [234, 303] on span "Create" at bounding box center [214, 303] width 123 height 11
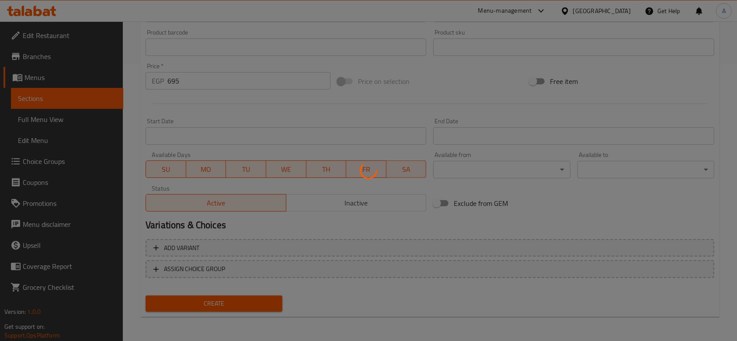
type input "0"
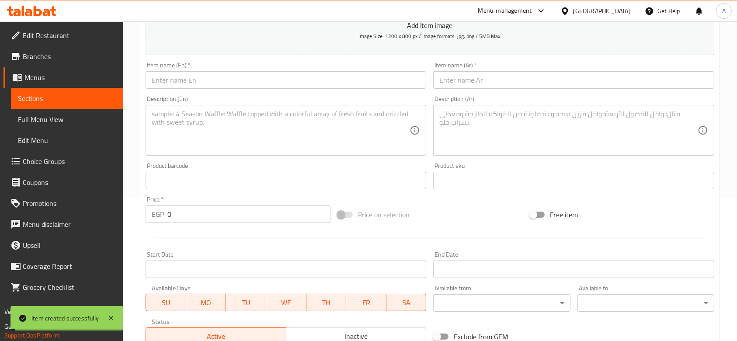
scroll to position [0, 0]
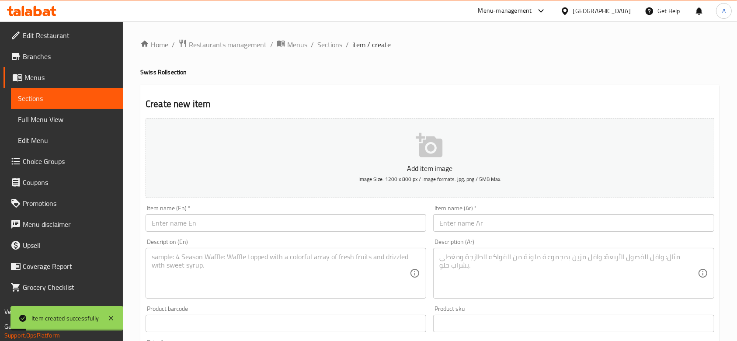
click at [329, 51] on div "Home / Restaurants management / Menus / Sections / item / create Swiss Roll sec…" at bounding box center [430, 320] width 580 height 562
click at [328, 49] on span "Sections" at bounding box center [330, 44] width 25 height 10
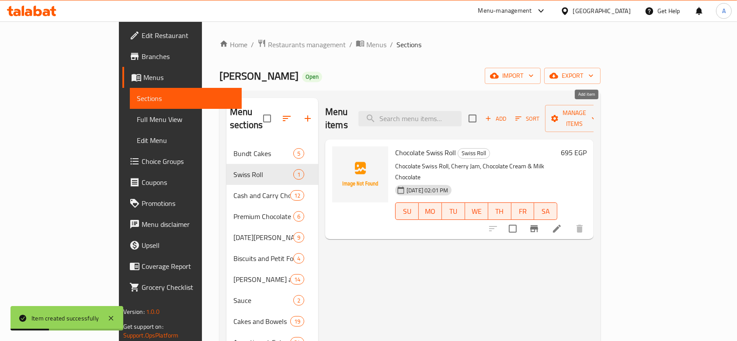
click at [508, 114] on span "Add" at bounding box center [496, 119] width 24 height 10
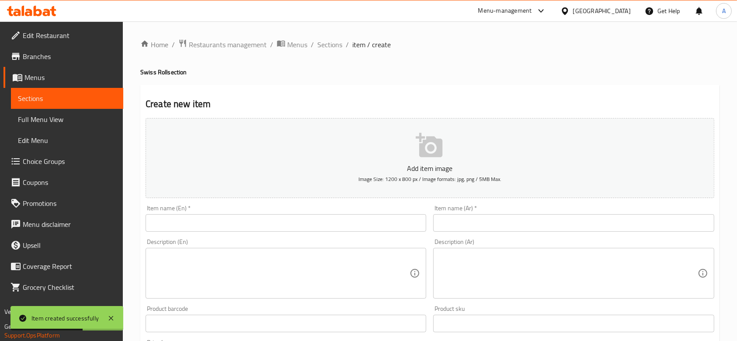
click at [301, 215] on input "text" at bounding box center [286, 222] width 281 height 17
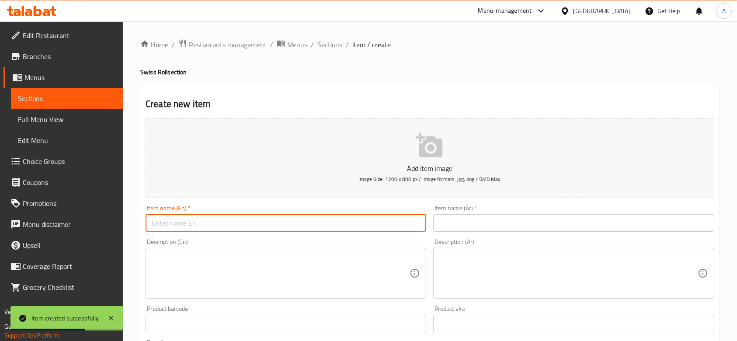
paste input "Vanilla Swiss Roll"
type input "Vanilla Swiss Roll"
click at [521, 227] on input "text" at bounding box center [573, 222] width 281 height 17
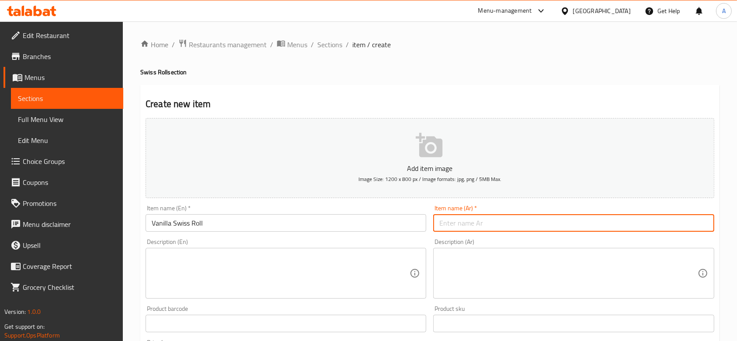
paste input "[PERSON_NAME]"
type input "[PERSON_NAME]"
click at [340, 263] on textarea at bounding box center [281, 274] width 258 height 42
paste textarea ""Vanilla Swiss Roll , Strawberry Jam , Vanilla Cream""
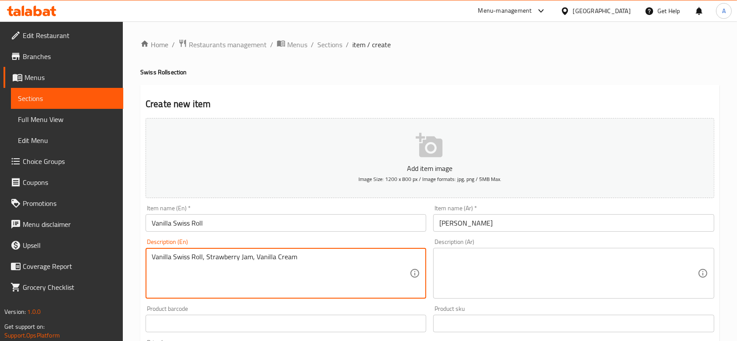
type textarea "Vanilla Swiss Roll, Strawberry Jam, Vanilla Cream"
click at [492, 272] on textarea at bounding box center [569, 274] width 258 height 42
paste textarea "[PERSON_NAME] ومربى الفراولة وكريمة الفانيليا"
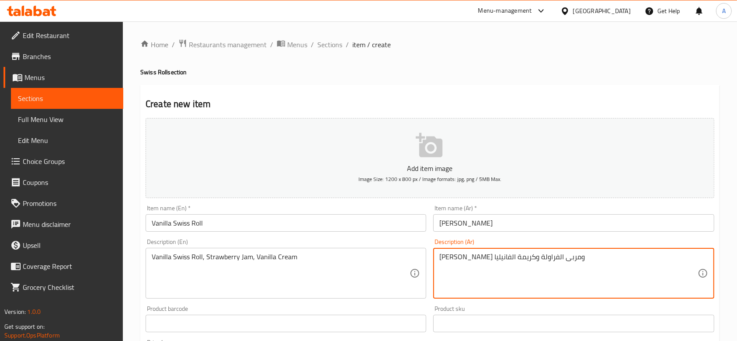
scroll to position [58, 0]
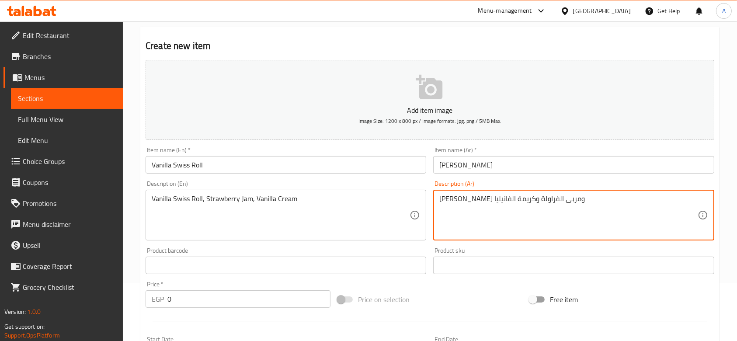
type textarea "[PERSON_NAME] ومربى الفراولة وكريمة الفانيليا"
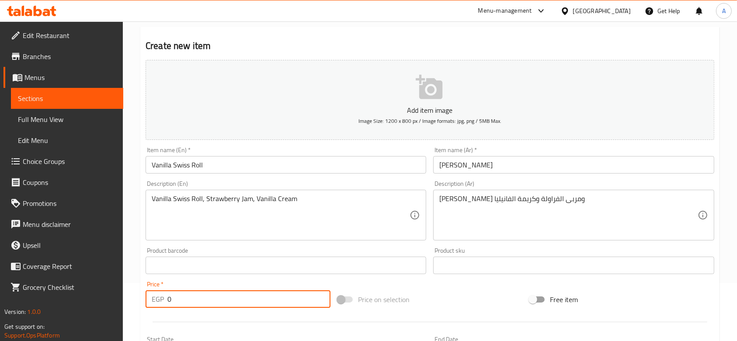
drag, startPoint x: 263, startPoint y: 300, endPoint x: 150, endPoint y: 299, distance: 113.3
click at [150, 299] on div "EGP 0 Price *" at bounding box center [238, 298] width 185 height 17
paste input "595"
type input "595"
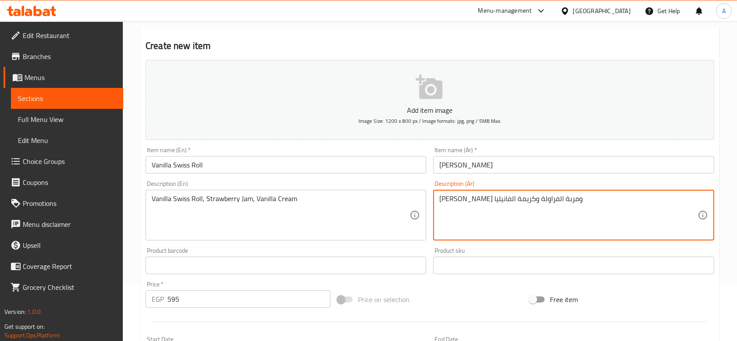
type textarea "[PERSON_NAME] ومربة الفراولة وكريمة الفانيليا"
click at [454, 295] on div "Price on selection" at bounding box center [430, 300] width 192 height 24
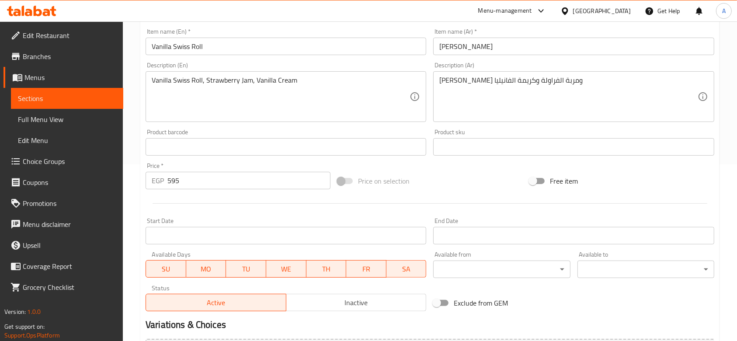
scroll to position [276, 0]
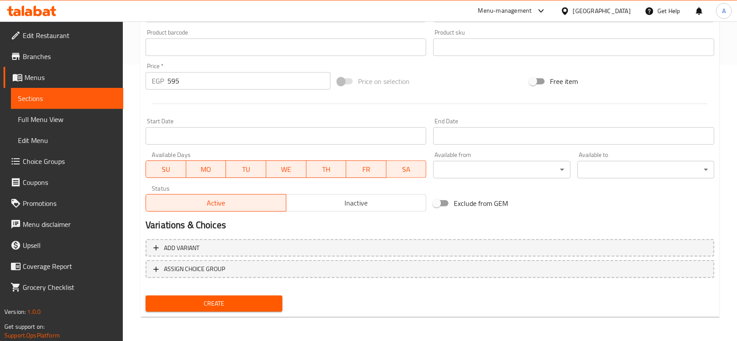
click at [272, 297] on button "Create" at bounding box center [214, 304] width 137 height 16
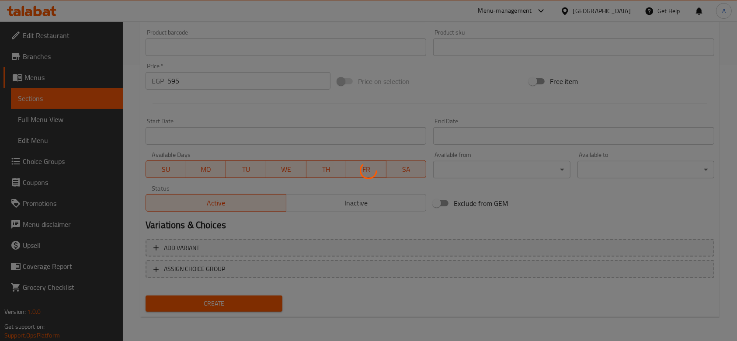
type input "0"
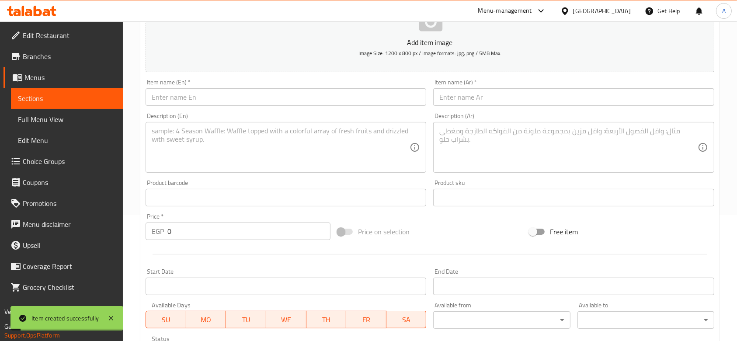
scroll to position [0, 0]
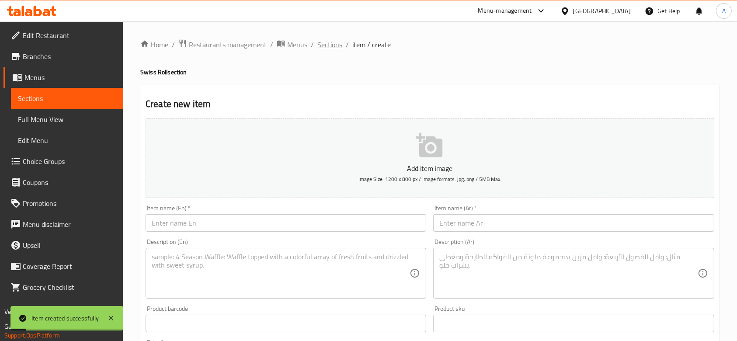
click at [334, 44] on span "Sections" at bounding box center [330, 44] width 25 height 10
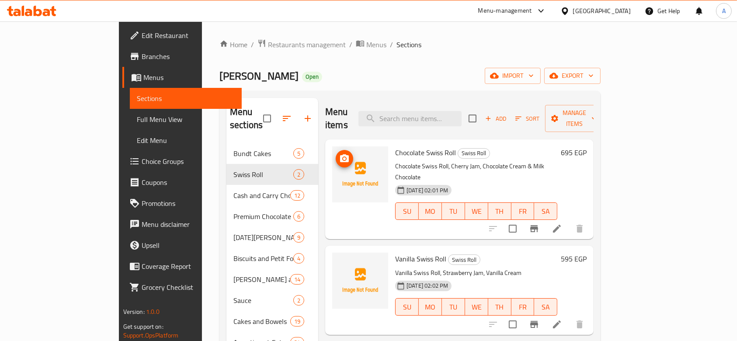
click at [339, 154] on icon "upload picture" at bounding box center [344, 159] width 10 height 10
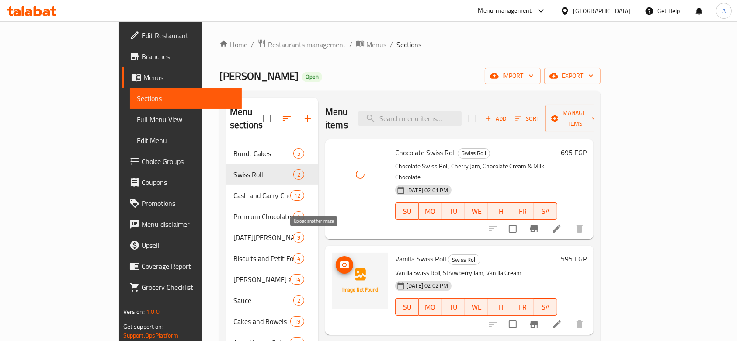
click at [339, 260] on icon "upload picture" at bounding box center [344, 265] width 10 height 10
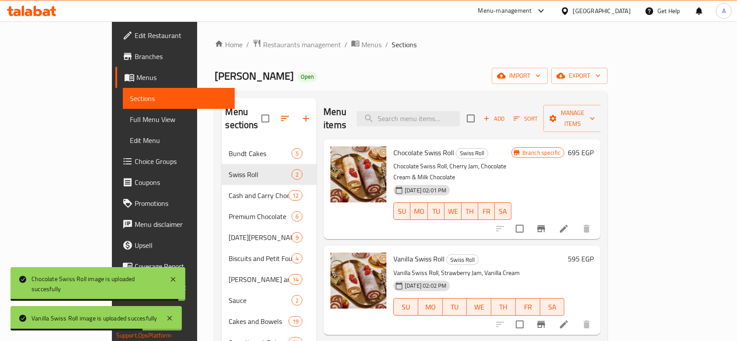
click at [300, 68] on div "[PERSON_NAME] Open import export" at bounding box center [411, 76] width 393 height 16
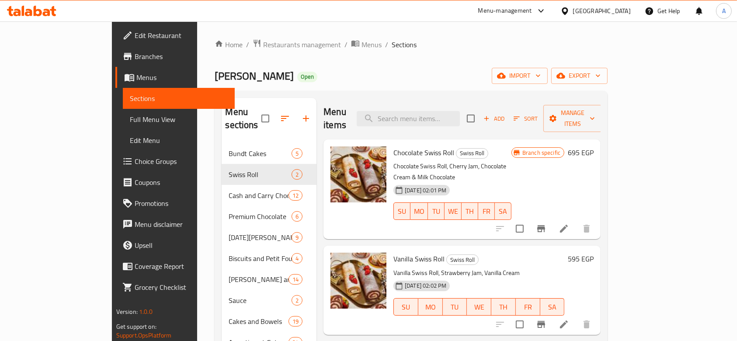
click at [550, 16] on div "Menu-management" at bounding box center [513, 10] width 82 height 21
click at [554, 2] on div "Menu-management" at bounding box center [513, 10] width 82 height 21
click at [532, 6] on div "Menu-management" at bounding box center [506, 11] width 54 height 10
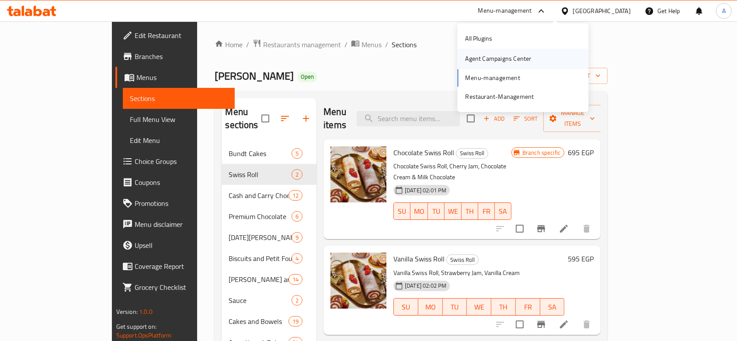
click at [549, 54] on div "Agent Campaigns Center" at bounding box center [523, 59] width 131 height 20
